Goal: Task Accomplishment & Management: Manage account settings

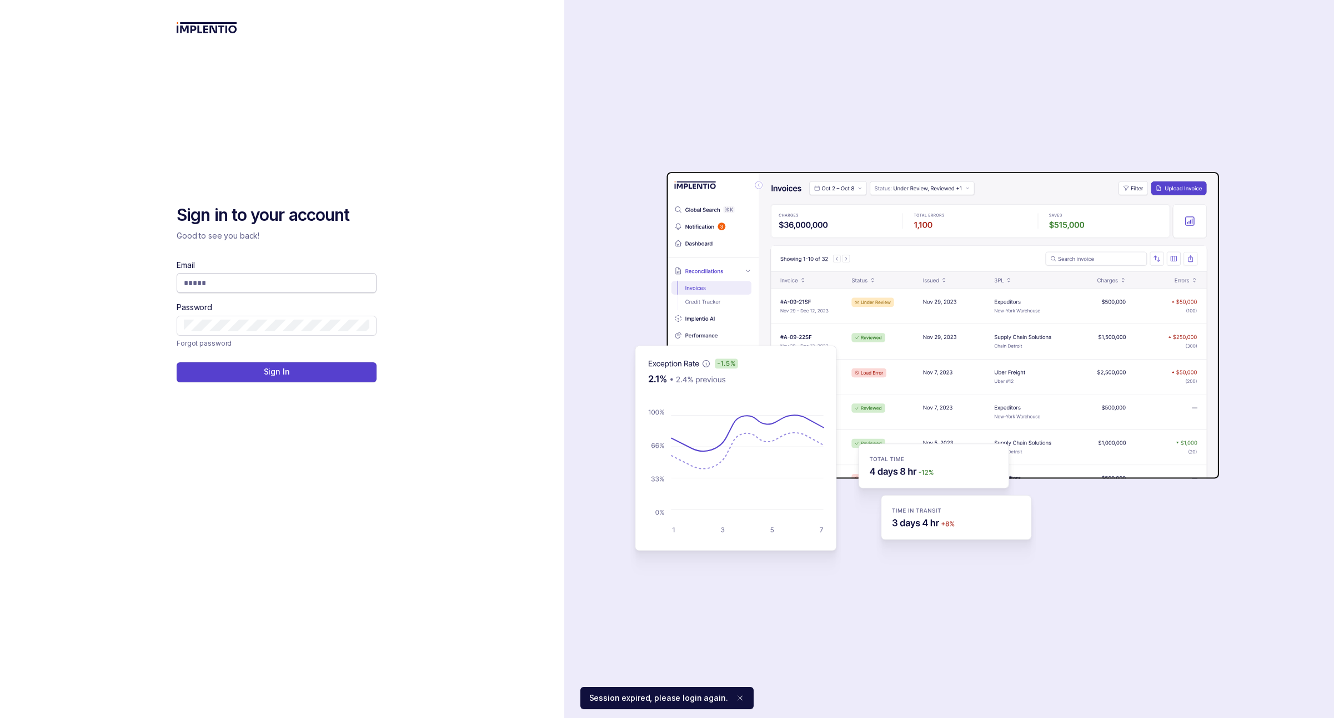
click at [228, 283] on input "Email" at bounding box center [276, 283] width 185 height 11
type input "**********"
